Goal: Task Accomplishment & Management: Use online tool/utility

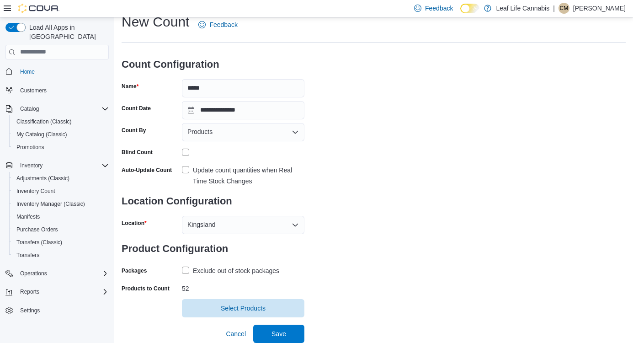
scroll to position [28, 0]
click at [288, 329] on span "Save" at bounding box center [279, 334] width 40 height 18
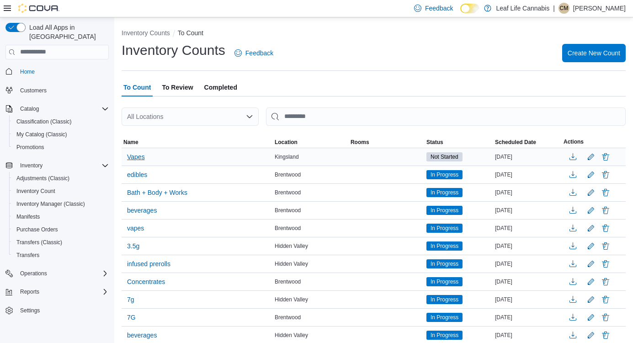
click at [144, 155] on span "Vapes" at bounding box center [136, 156] width 18 height 9
click at [138, 160] on span "Vapes" at bounding box center [136, 157] width 18 height 14
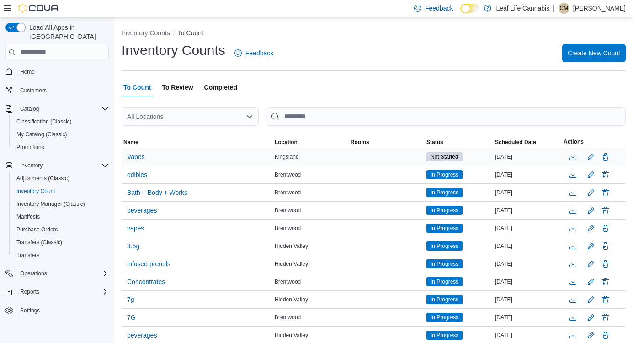
click at [139, 155] on span "Vapes" at bounding box center [136, 156] width 18 height 9
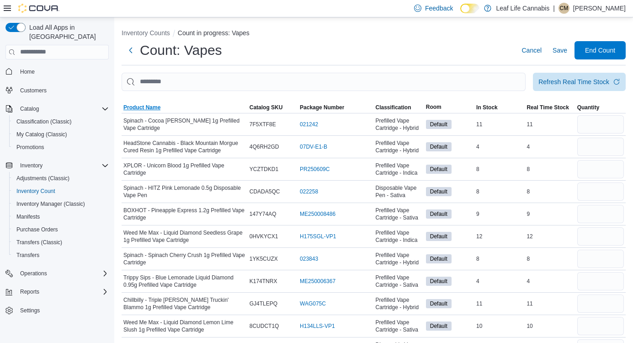
click at [139, 106] on span "Product Name" at bounding box center [141, 107] width 37 height 7
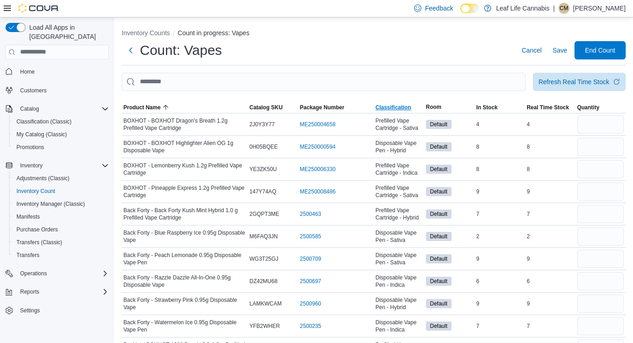
click at [401, 109] on span "Classification" at bounding box center [393, 107] width 36 height 7
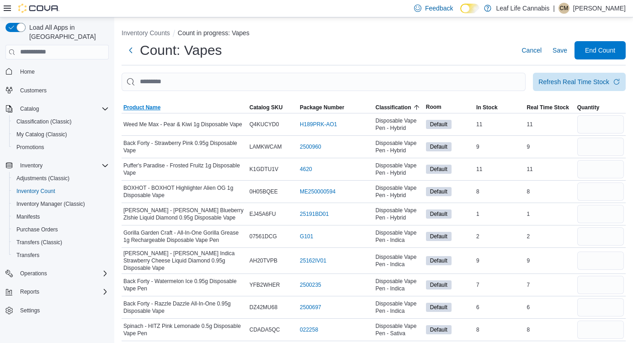
click at [150, 109] on span "Product Name" at bounding box center [141, 107] width 37 height 7
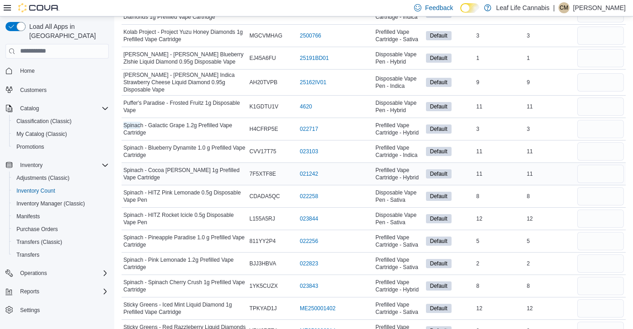
scroll to position [604, 0]
click at [612, 195] on input "number" at bounding box center [600, 196] width 47 height 18
type input "*"
click at [613, 213] on input "number" at bounding box center [600, 218] width 47 height 18
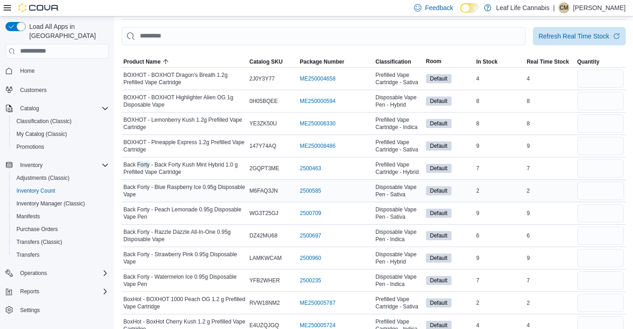
type input "**"
click at [609, 193] on input "number" at bounding box center [600, 191] width 47 height 18
type input "*"
click at [615, 218] on input "number" at bounding box center [600, 213] width 47 height 18
type input "*"
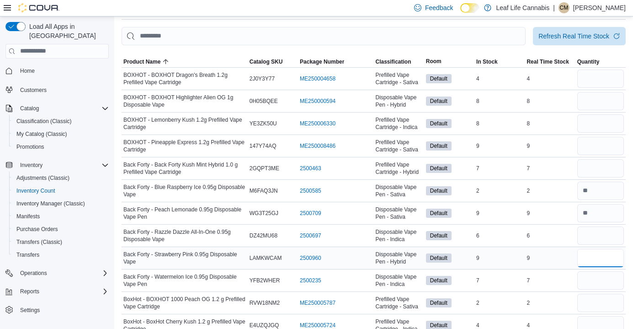
click at [612, 253] on input "number" at bounding box center [600, 258] width 47 height 18
type input "*"
click at [604, 240] on input "number" at bounding box center [600, 235] width 47 height 18
type input "*"
click at [596, 278] on input "number" at bounding box center [600, 280] width 47 height 18
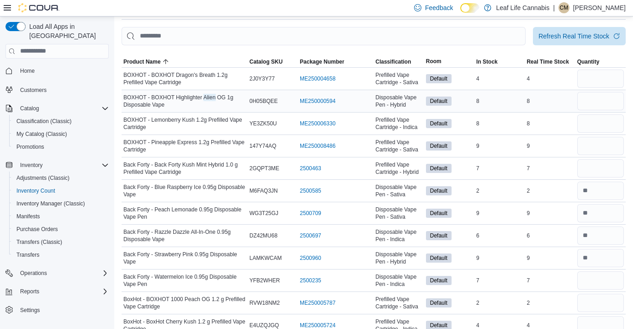
type input "*"
click at [604, 107] on input "number" at bounding box center [600, 101] width 47 height 18
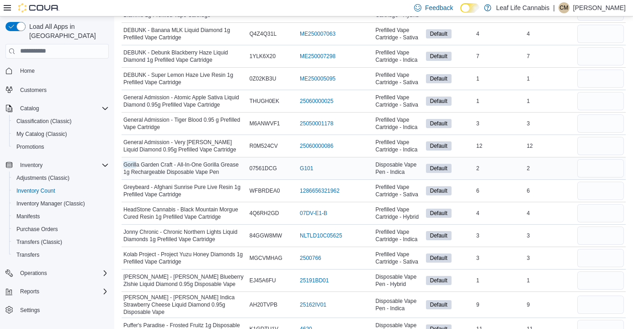
type input "*"
click at [599, 171] on input "number" at bounding box center [600, 168] width 47 height 18
type input "*"
click at [612, 304] on input "number" at bounding box center [600, 304] width 47 height 18
type input "*"
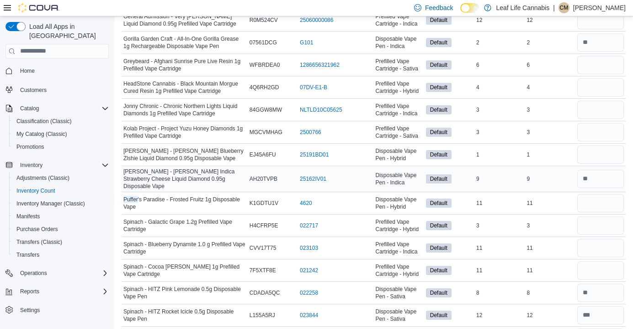
scroll to position [508, 0]
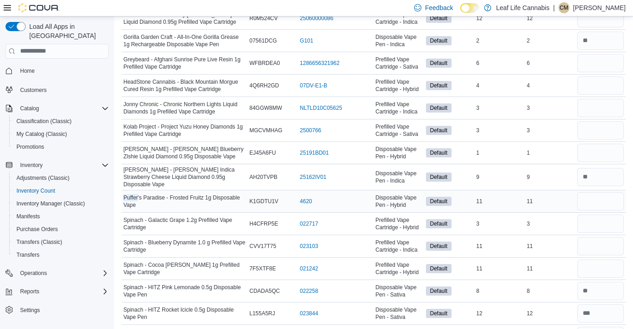
type input "*"
click at [597, 198] on input "number" at bounding box center [600, 201] width 47 height 18
type input "**"
click at [597, 198] on input "**" at bounding box center [600, 201] width 47 height 18
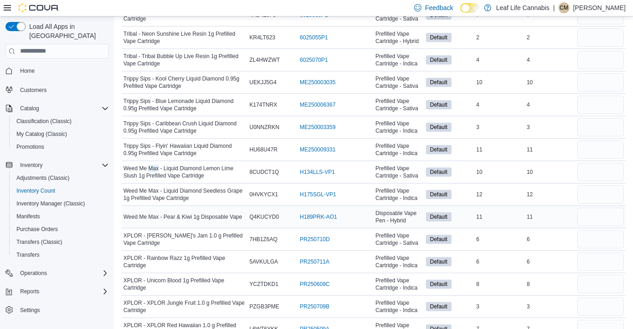
type input "**"
click at [584, 211] on input "number" at bounding box center [600, 217] width 47 height 18
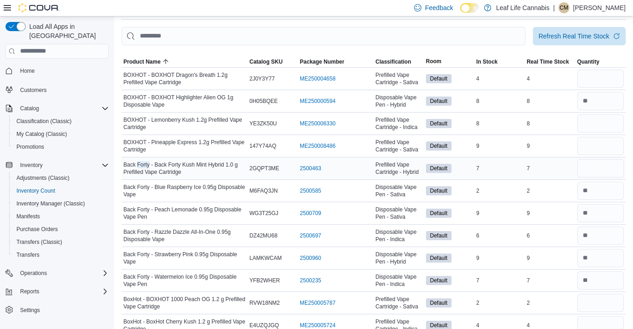
type input "**"
click at [605, 167] on input "number" at bounding box center [600, 168] width 47 height 18
type input "*"
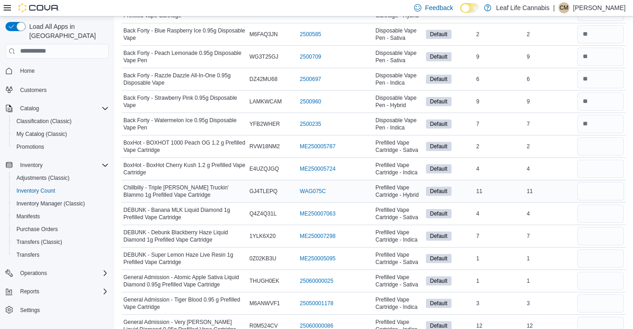
scroll to position [206, 0]
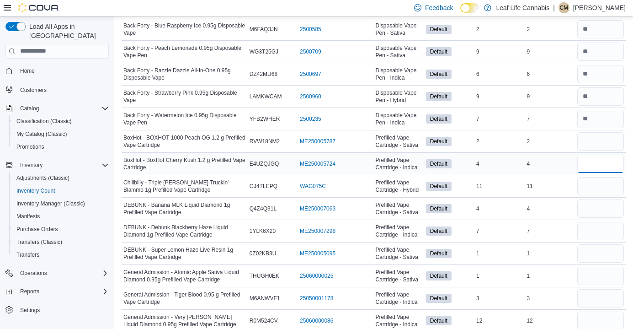
click at [603, 170] on input "number" at bounding box center [600, 164] width 47 height 18
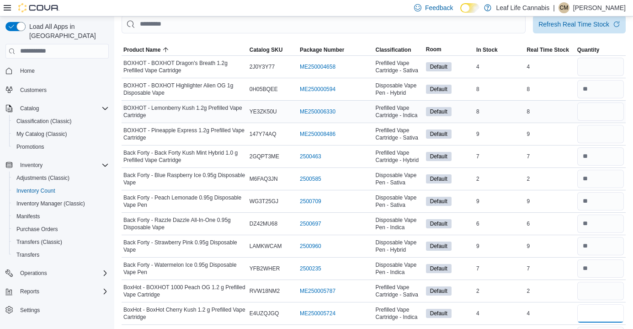
scroll to position [56, 0]
type input "*"
click at [593, 70] on input "number" at bounding box center [600, 67] width 47 height 18
type input "*"
click at [600, 111] on input "number" at bounding box center [600, 112] width 47 height 18
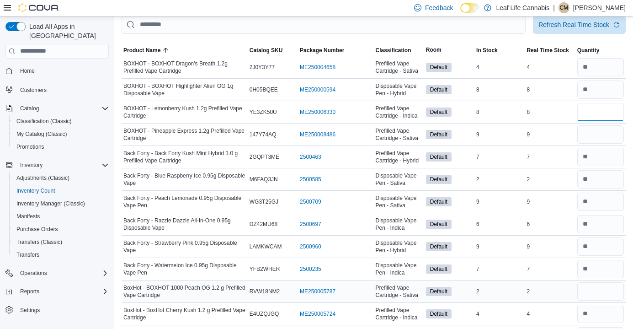
type input "*"
click at [587, 288] on input "number" at bounding box center [600, 291] width 47 height 18
type input "*"
click at [594, 138] on input "number" at bounding box center [600, 134] width 47 height 18
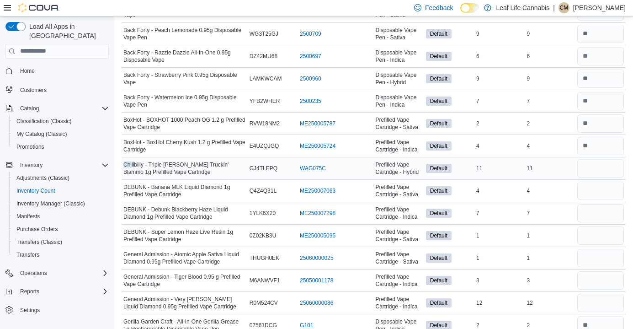
type input "*"
click at [604, 164] on input "number" at bounding box center [600, 168] width 47 height 18
type input "**"
click at [590, 190] on input "number" at bounding box center [600, 191] width 47 height 18
type input "*"
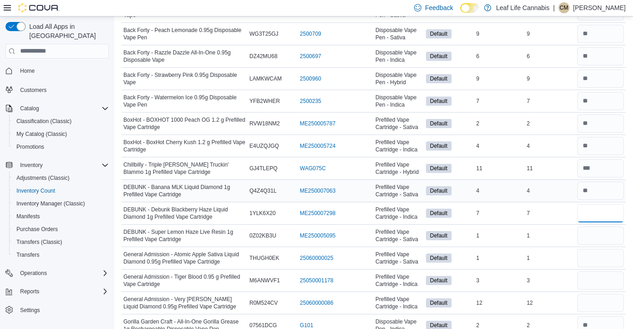
type input "*"
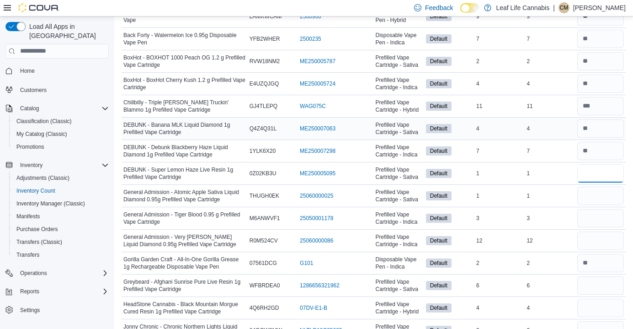
scroll to position [288, 0]
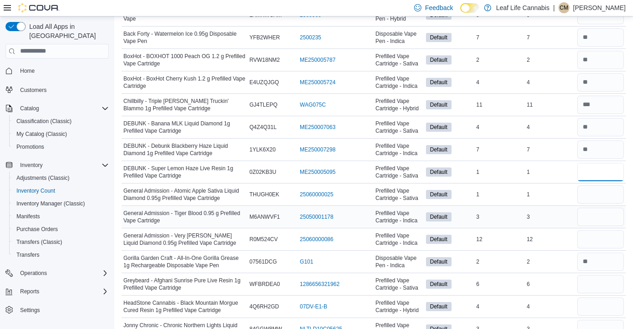
type input "*"
click at [594, 213] on input "number" at bounding box center [600, 217] width 47 height 18
type input "*"
type input "**"
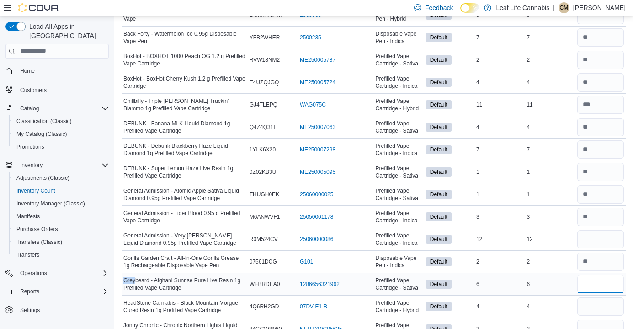
click at [603, 281] on input "number" at bounding box center [600, 284] width 47 height 18
type input "*"
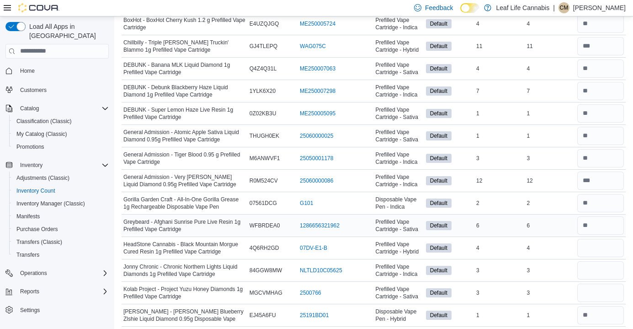
scroll to position [350, 0]
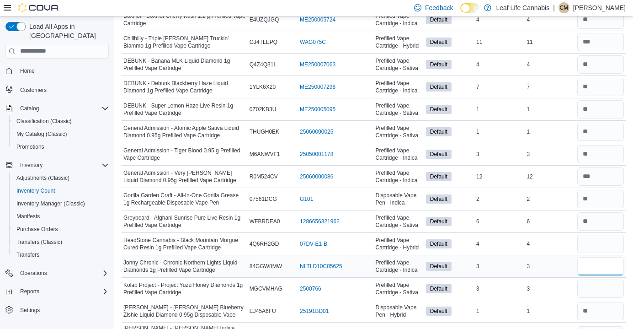
click at [591, 264] on input "number" at bounding box center [600, 266] width 47 height 18
type input "*"
click at [603, 246] on input "number" at bounding box center [600, 244] width 47 height 18
type input "*"
click at [595, 286] on input "number" at bounding box center [600, 288] width 47 height 18
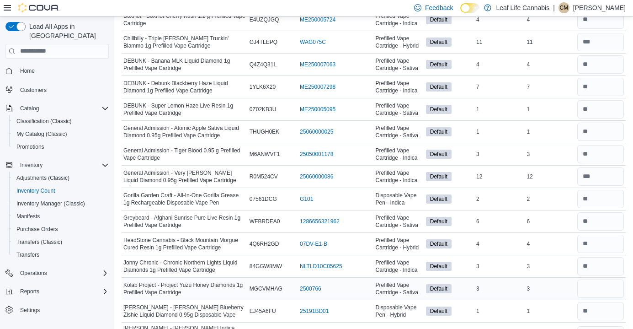
scroll to position [560, 0]
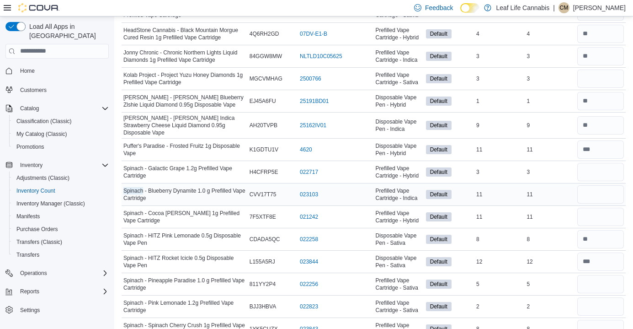
type input "*"
click at [590, 190] on input "number" at bounding box center [600, 194] width 47 height 18
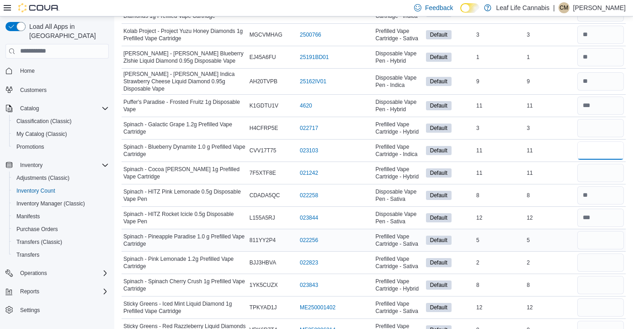
scroll to position [605, 0]
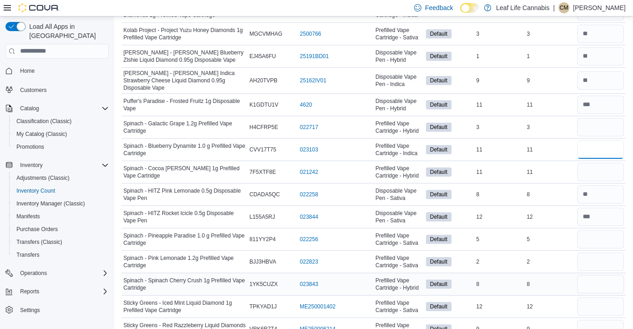
type input "**"
click at [599, 282] on input "number" at bounding box center [600, 284] width 47 height 18
type input "*"
click at [589, 165] on input "number" at bounding box center [600, 172] width 47 height 18
type input "**"
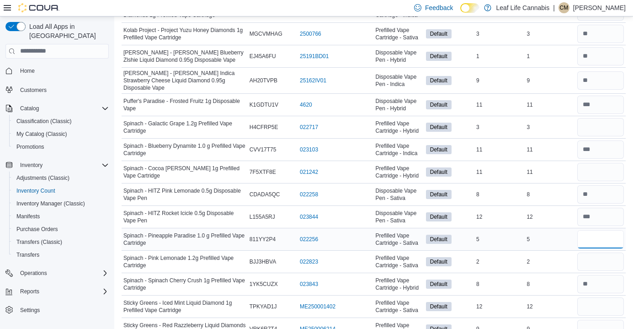
click at [593, 236] on input "number" at bounding box center [600, 239] width 47 height 18
type input "*"
click at [588, 121] on input "number" at bounding box center [600, 127] width 47 height 18
type input "*"
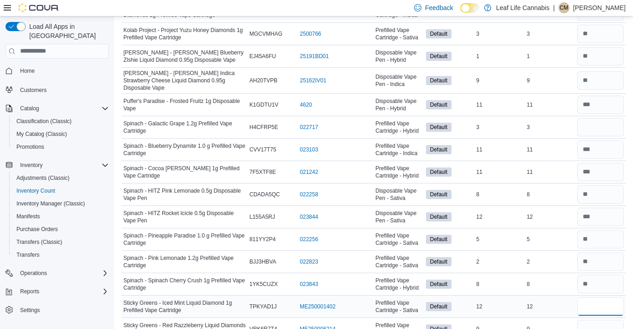
click at [594, 308] on input "number" at bounding box center [600, 306] width 47 height 18
type input "**"
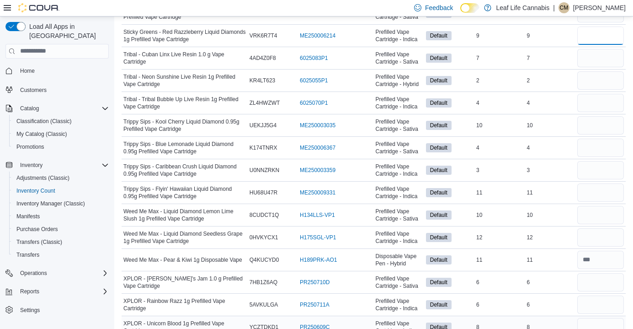
scroll to position [899, 0]
type input "*"
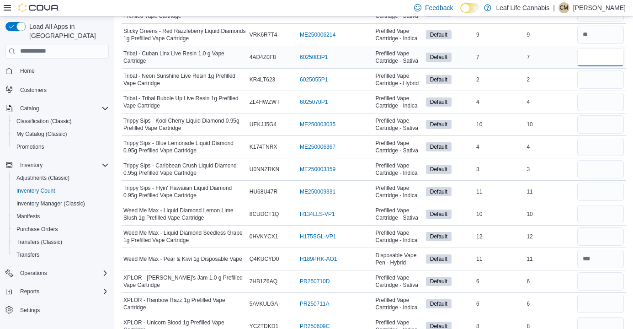
click at [592, 54] on input "number" at bounding box center [600, 57] width 47 height 18
type input "*"
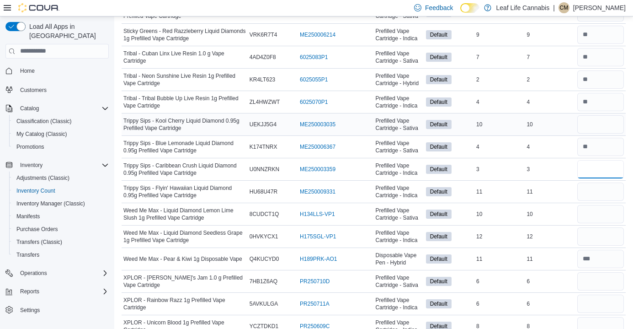
type input "*"
click at [603, 118] on input "number" at bounding box center [600, 124] width 47 height 18
type input "**"
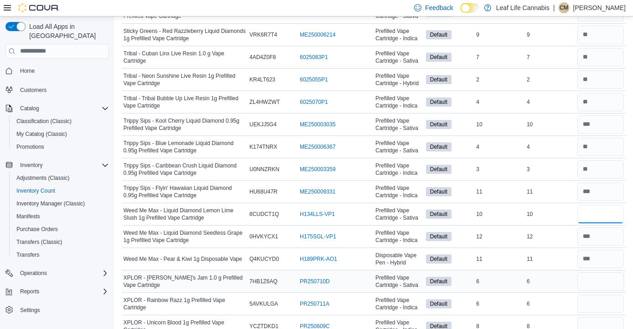
type input "**"
click at [593, 286] on input "number" at bounding box center [600, 281] width 47 height 18
type input "*"
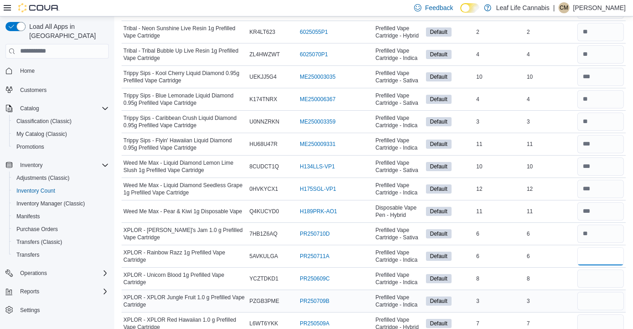
scroll to position [947, 0]
click at [592, 295] on input "number" at bounding box center [600, 300] width 47 height 18
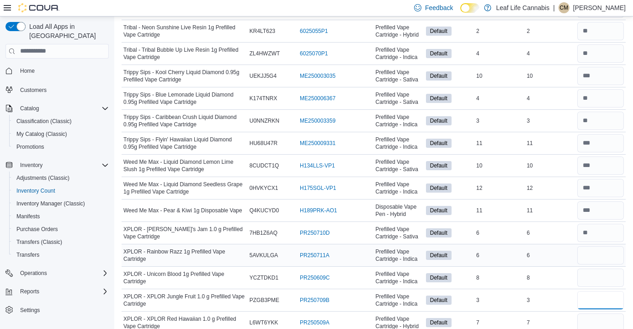
type input "*"
click at [583, 249] on input "number" at bounding box center [600, 255] width 47 height 18
type input "*"
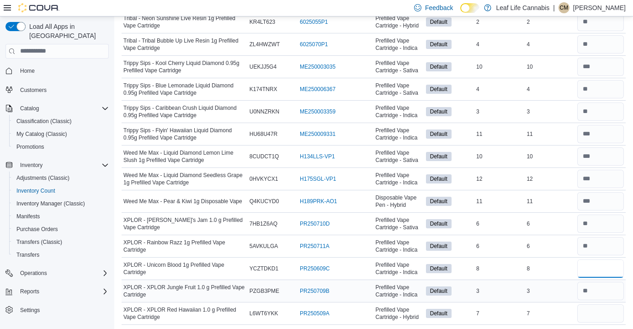
scroll to position [956, 0]
type input "*"
click at [603, 306] on input "number" at bounding box center [600, 314] width 47 height 18
click at [598, 267] on input "number" at bounding box center [600, 269] width 47 height 18
type input "*"
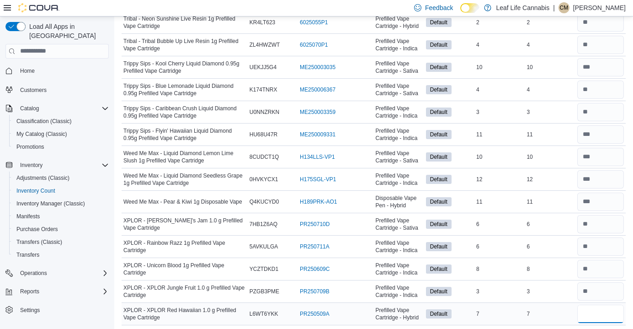
click at [606, 317] on input "number" at bounding box center [600, 314] width 47 height 18
type input "*"
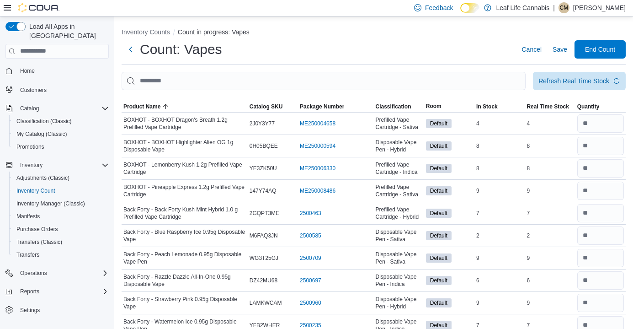
scroll to position [0, 0]
click at [555, 48] on span "Save" at bounding box center [560, 49] width 15 height 9
click at [590, 48] on span "End Count" at bounding box center [600, 48] width 30 height 9
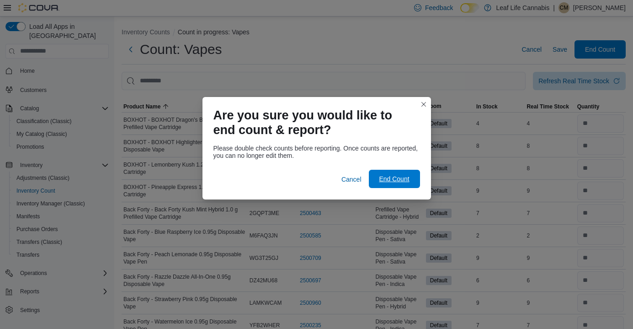
click at [376, 176] on span "End Count" at bounding box center [394, 179] width 40 height 18
